Goal: Information Seeking & Learning: Check status

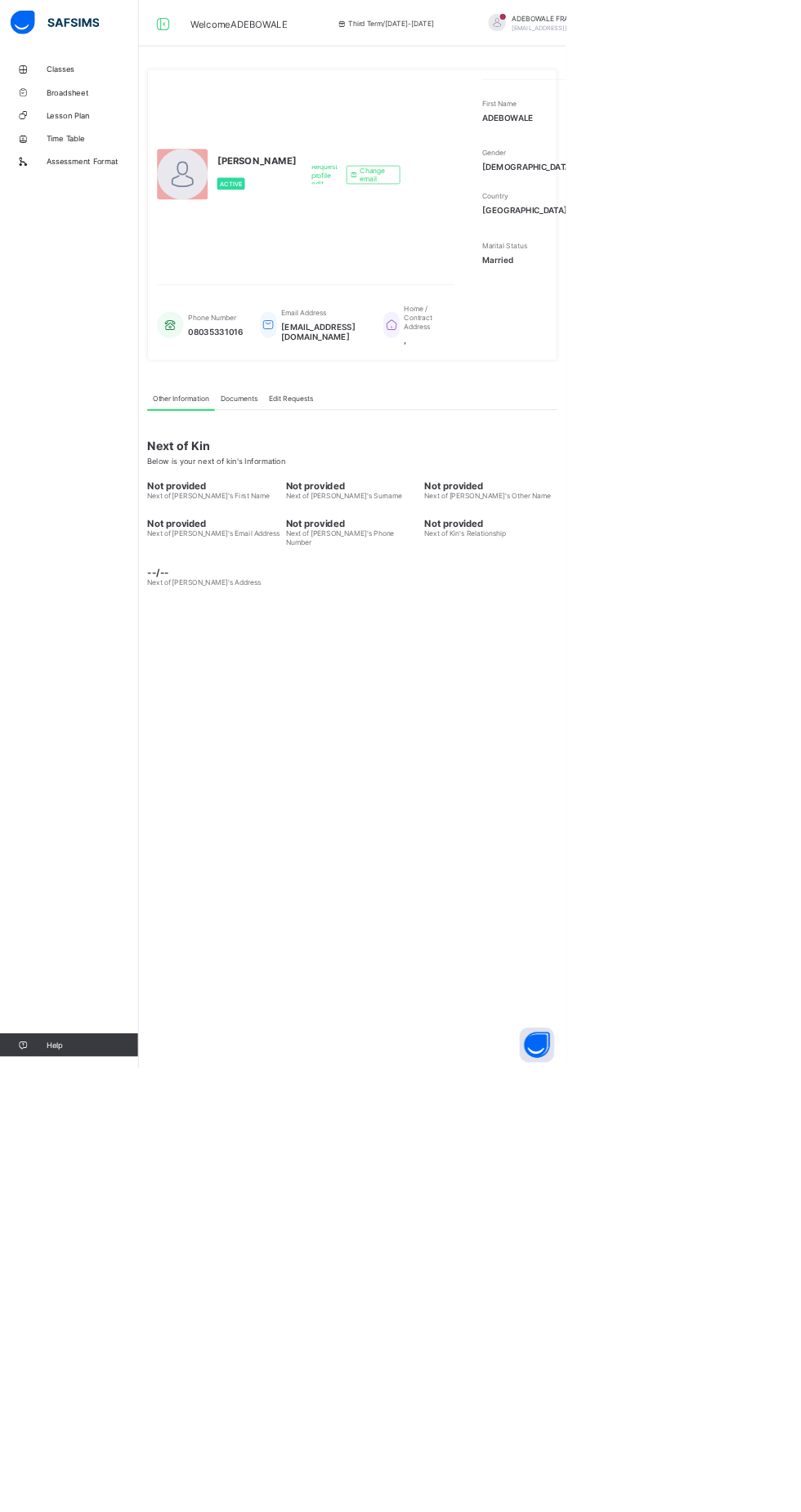
click at [115, 98] on span "Classes" at bounding box center [131, 98] width 131 height 13
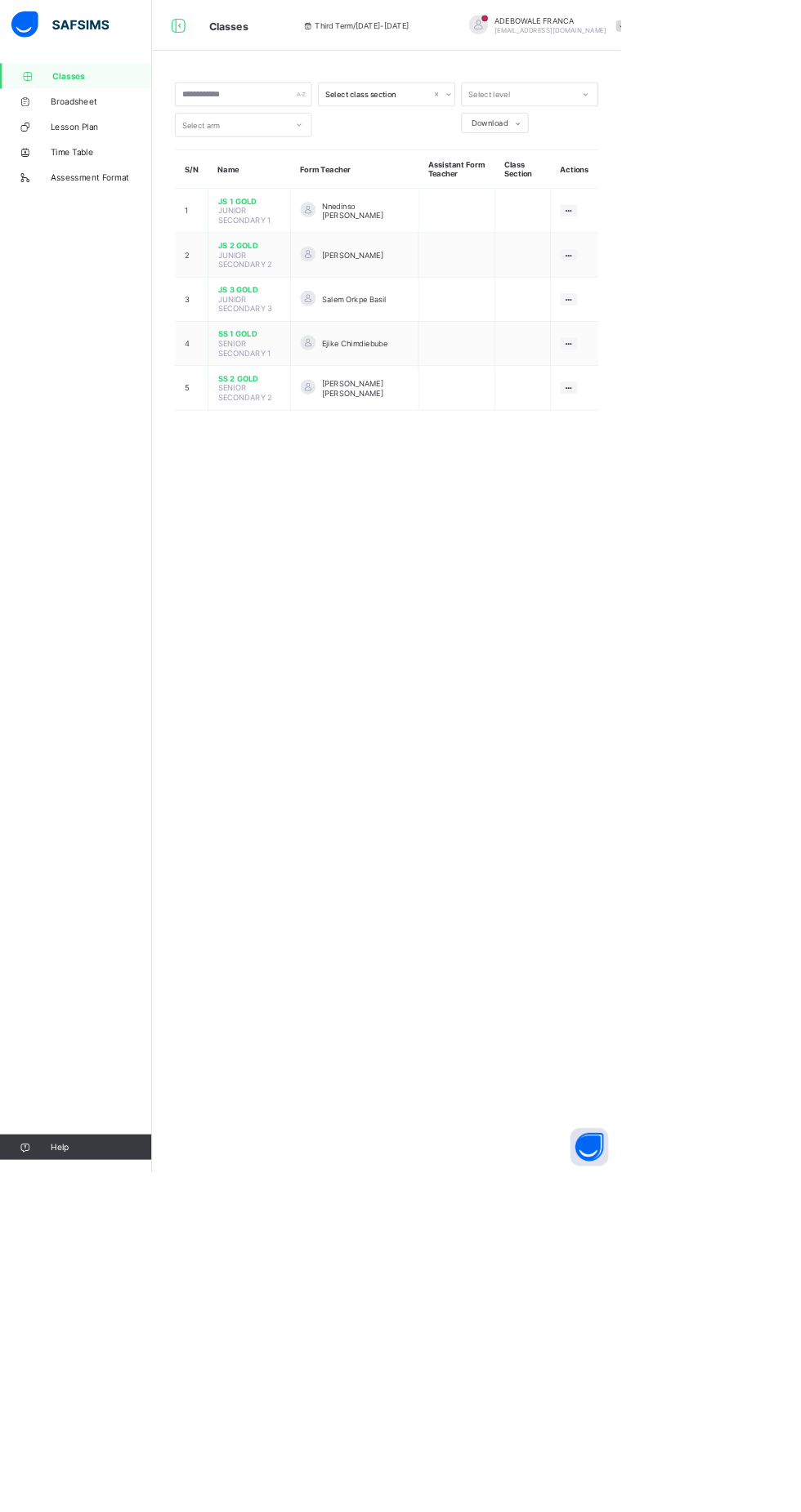
click at [317, 314] on span "JS 2 GOLD" at bounding box center [321, 317] width 81 height 13
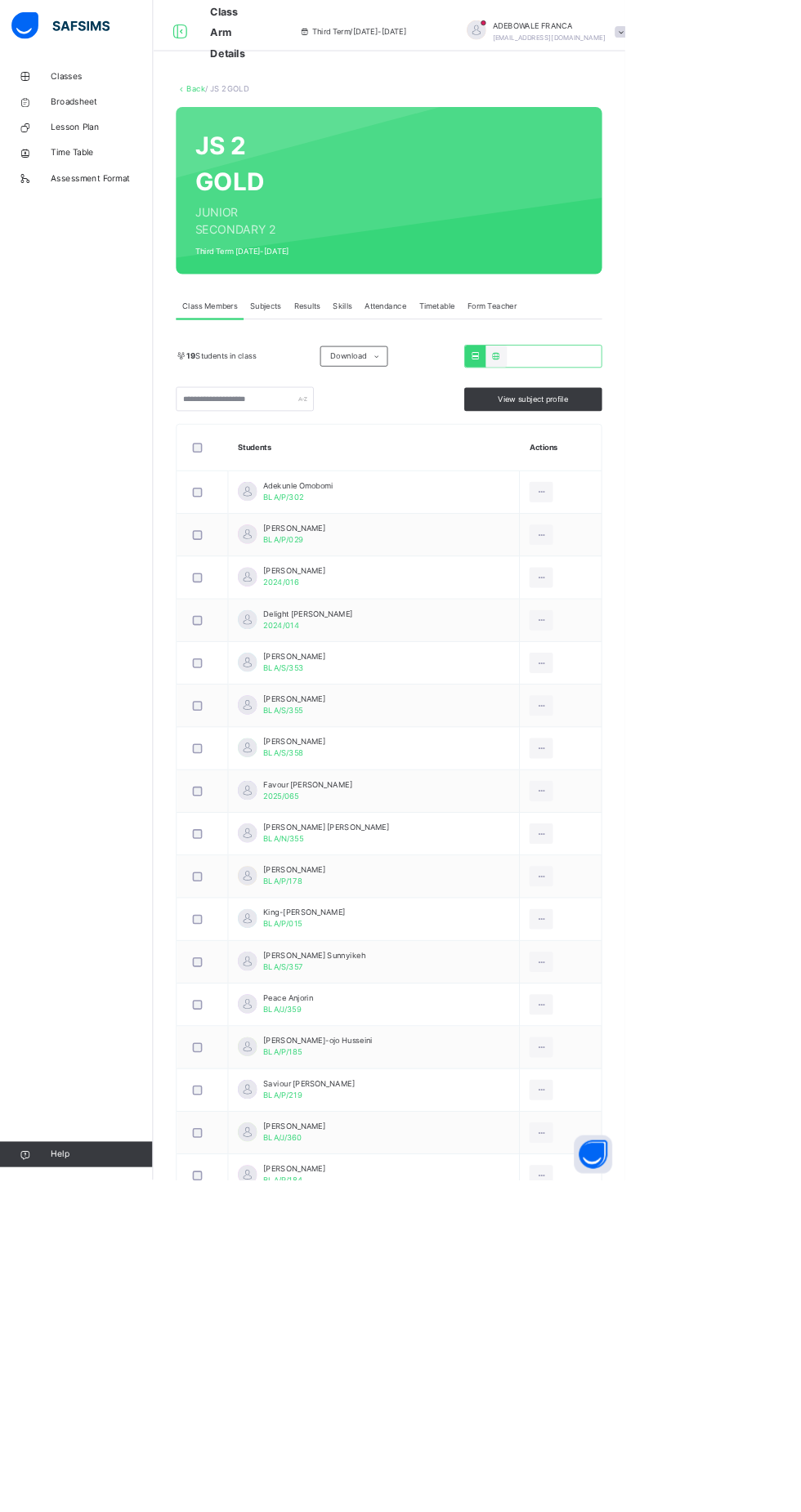
click at [549, 609] on td "Adekunle Omobomi BLA/P/302" at bounding box center [479, 631] width 373 height 55
click at [395, 392] on span "Results" at bounding box center [393, 392] width 33 height 14
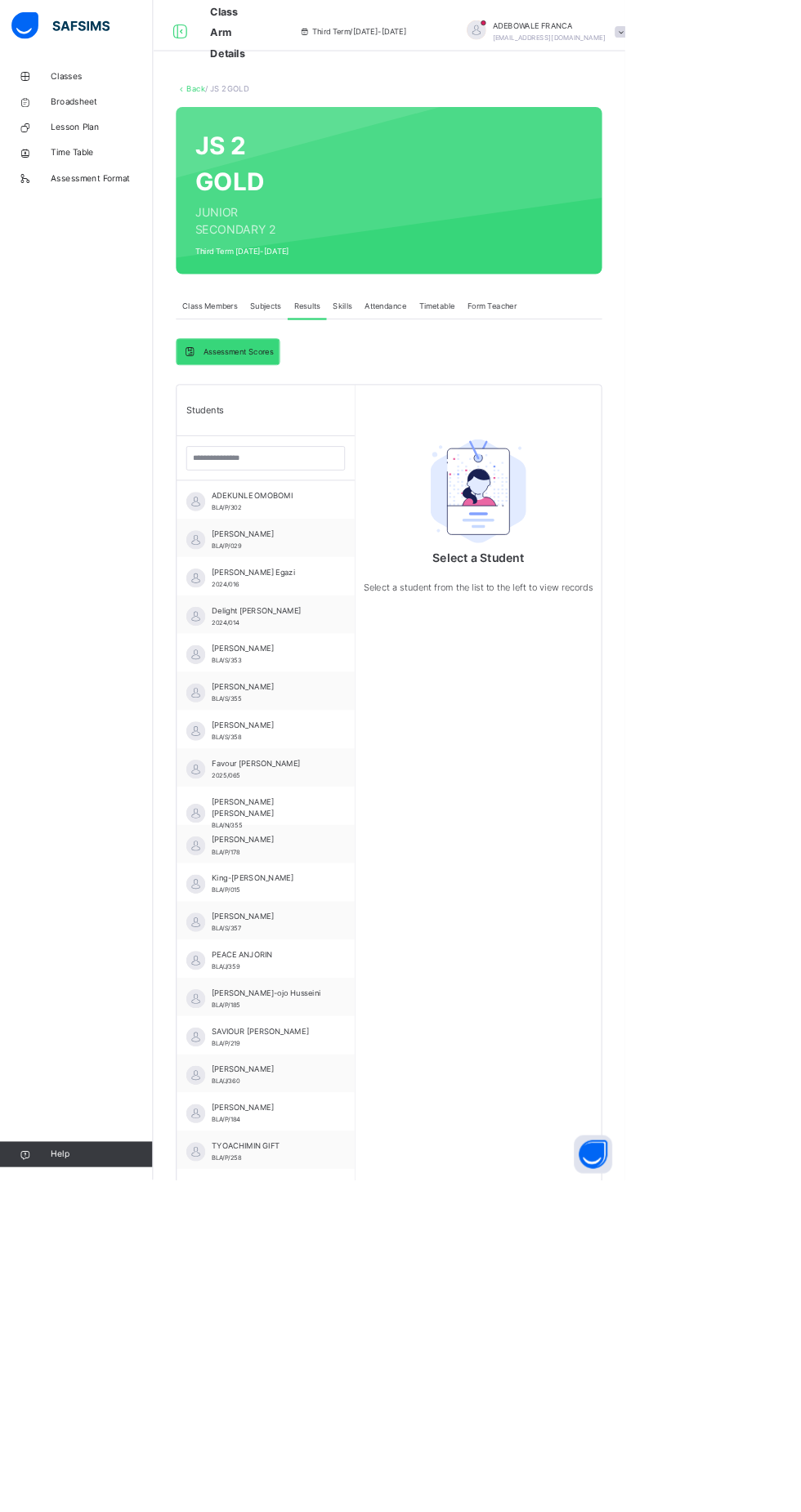
click at [405, 632] on span "ADEKUNLE OMOBOMI" at bounding box center [344, 635] width 146 height 14
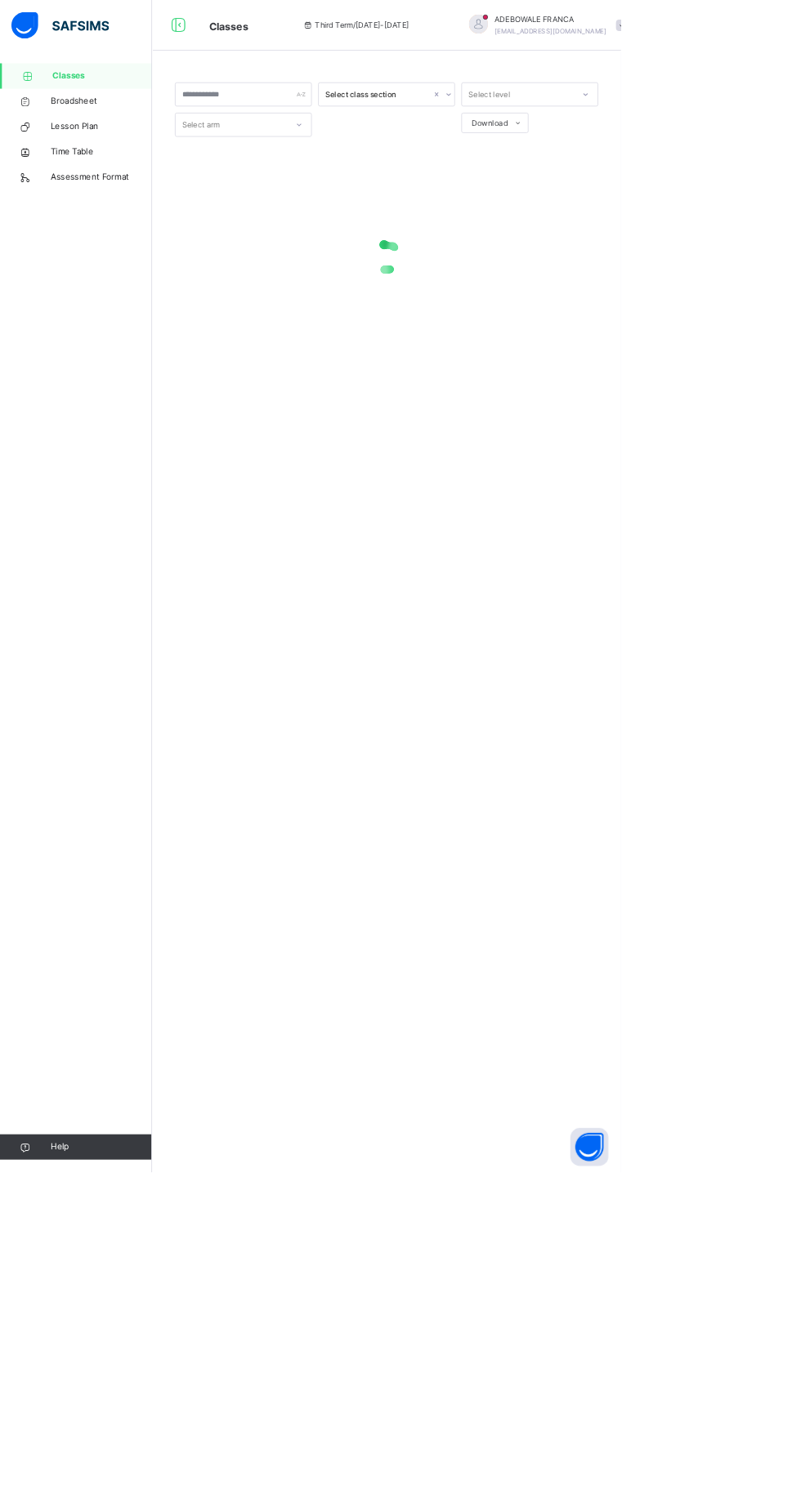
click at [147, 98] on span "Classes" at bounding box center [132, 98] width 128 height 16
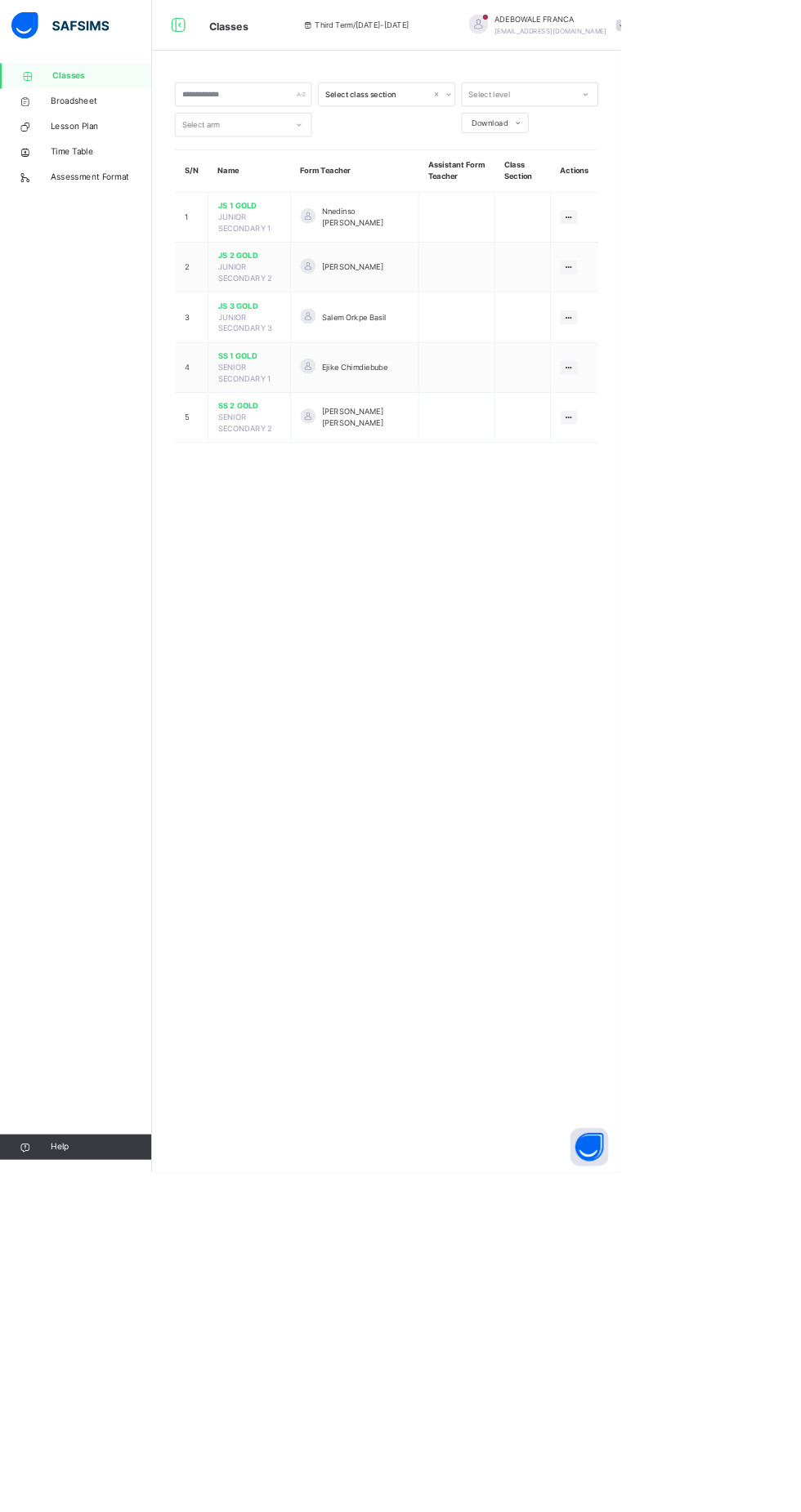
click at [349, 325] on span "JS 2 GOLD" at bounding box center [321, 330] width 81 height 14
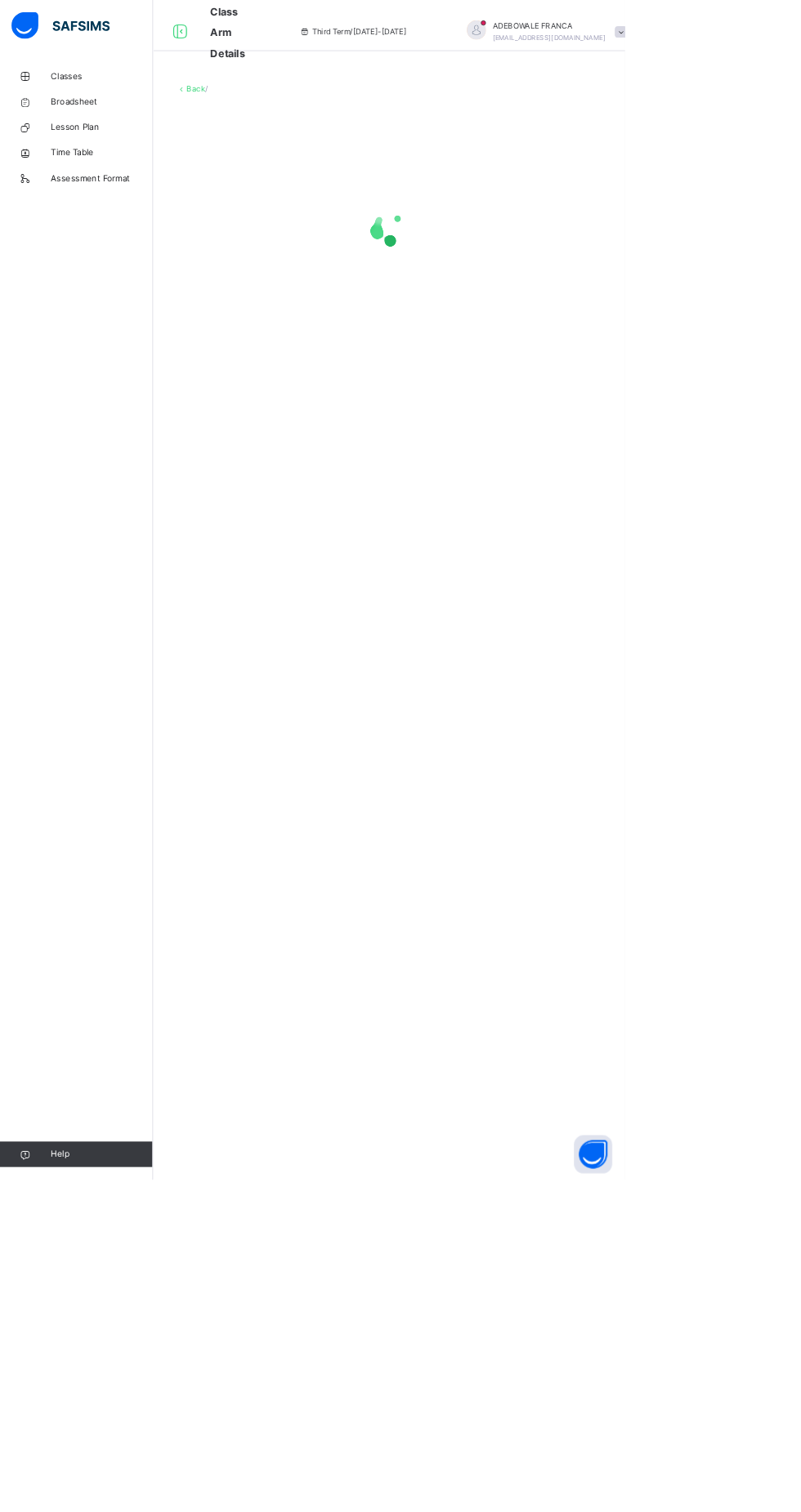
click at [129, 97] on span "Classes" at bounding box center [131, 98] width 131 height 16
